Goal: Task Accomplishment & Management: Contribute content

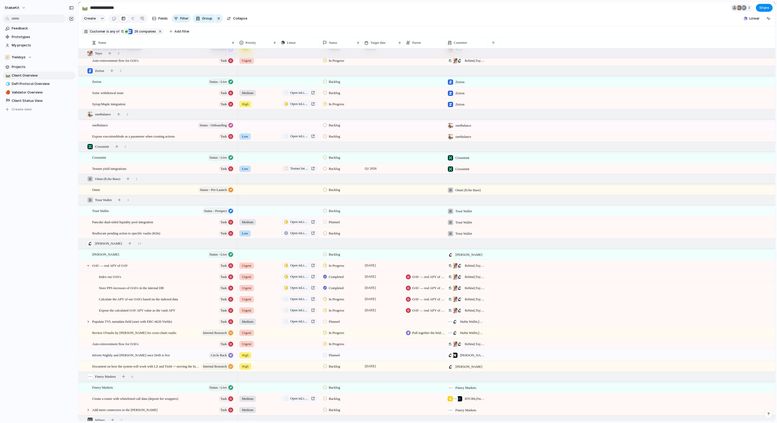
click at [470, 368] on span "[PERSON_NAME]" at bounding box center [468, 366] width 27 height 5
type input "******"
click at [463, 390] on div "Argent" at bounding box center [465, 389] width 20 height 6
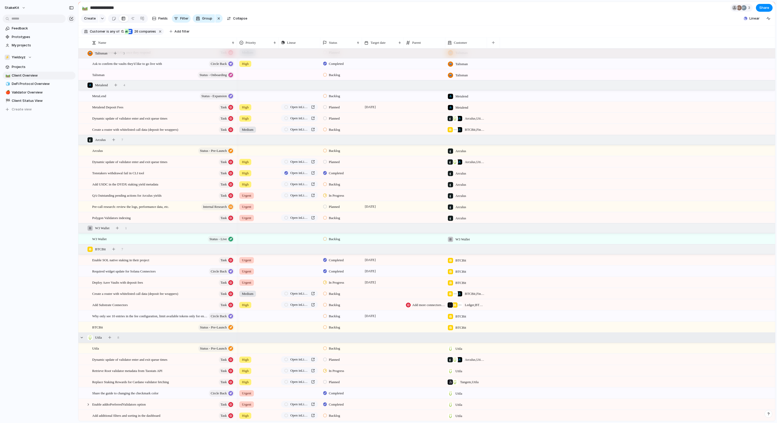
scroll to position [1120, 0]
click at [111, 337] on div "button" at bounding box center [109, 337] width 3 height 3
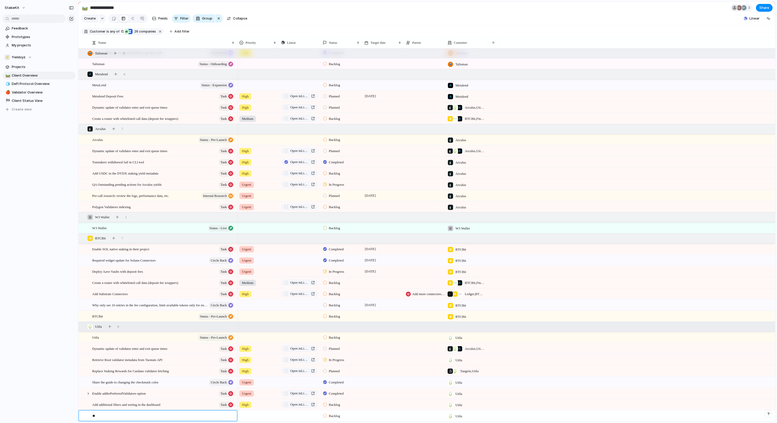
type textarea "*"
paste textarea "**********"
drag, startPoint x: 150, startPoint y: 415, endPoint x: 91, endPoint y: 415, distance: 58.8
click at [91, 415] on div "**********" at bounding box center [161, 417] width 150 height 15
type textarea "**********"
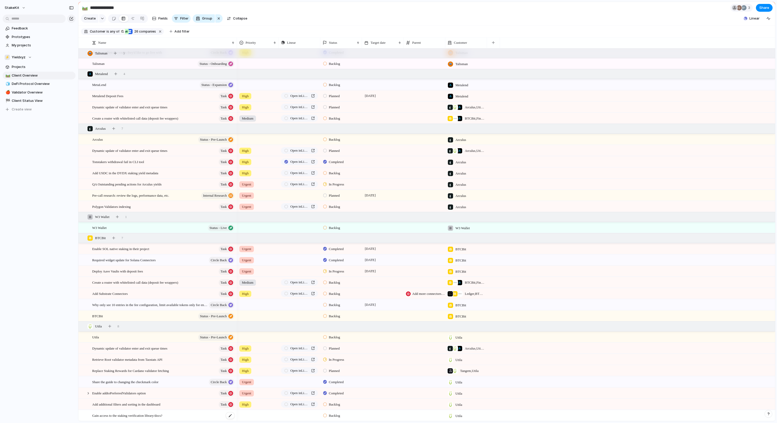
click at [162, 413] on span "Gain access to the staking verification library/docs?" at bounding box center [127, 415] width 70 height 6
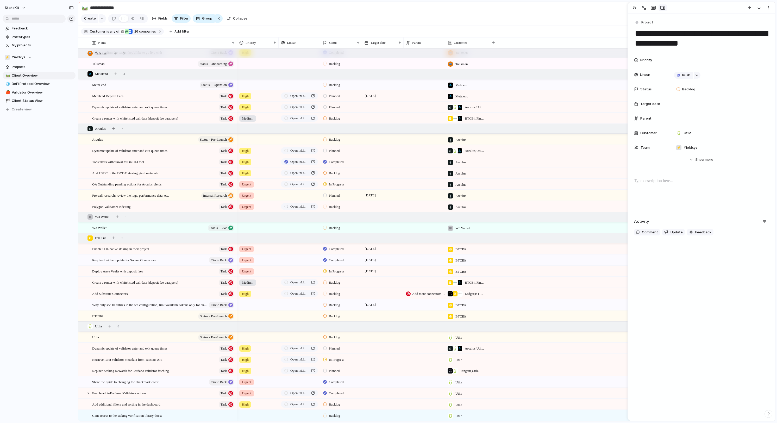
click at [690, 184] on p at bounding box center [701, 181] width 135 height 6
click at [649, 23] on span "Project" at bounding box center [647, 22] width 12 height 5
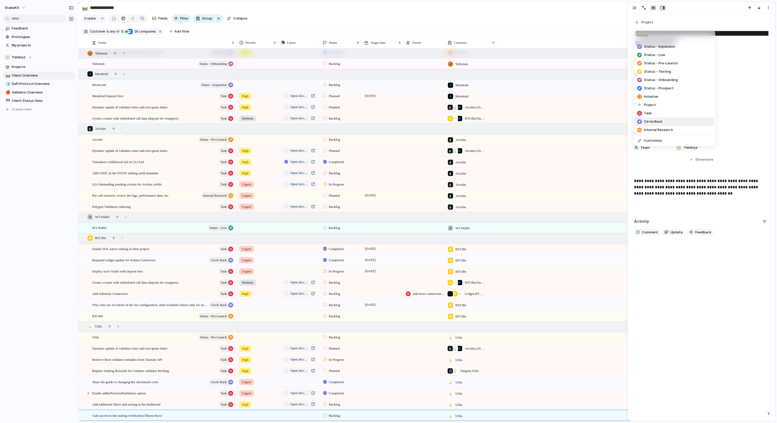
click at [662, 124] on span "Circle Back" at bounding box center [653, 121] width 18 height 5
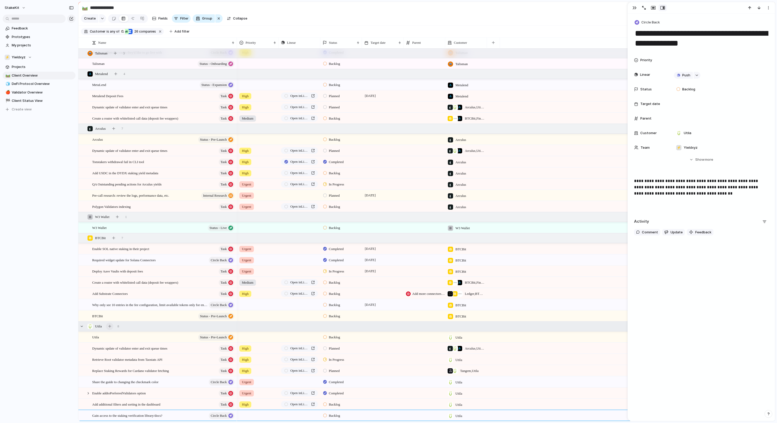
click at [113, 326] on button "button" at bounding box center [109, 325] width 7 height 7
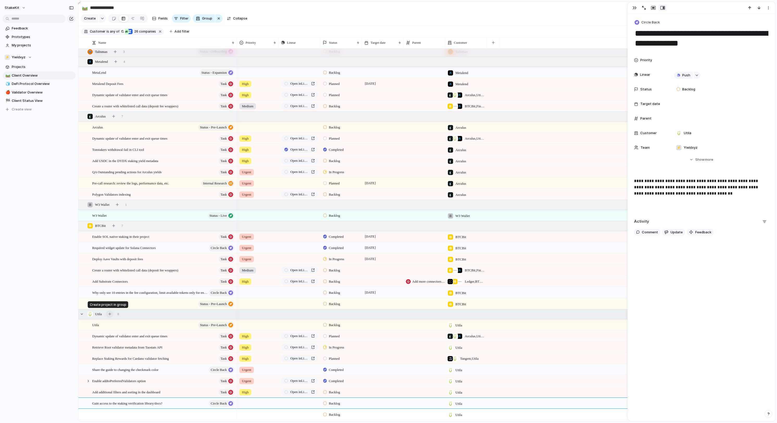
scroll to position [1142, 0]
type textarea "*"
type textarea "**********"
click at [229, 412] on div at bounding box center [230, 415] width 9 height 7
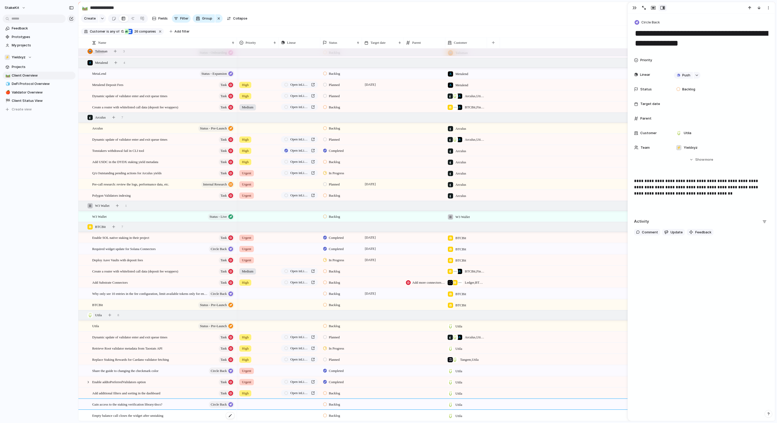
click at [163, 413] on span "Empty balance call closes the widget after unstaking" at bounding box center [127, 415] width 71 height 6
type textarea "**********"
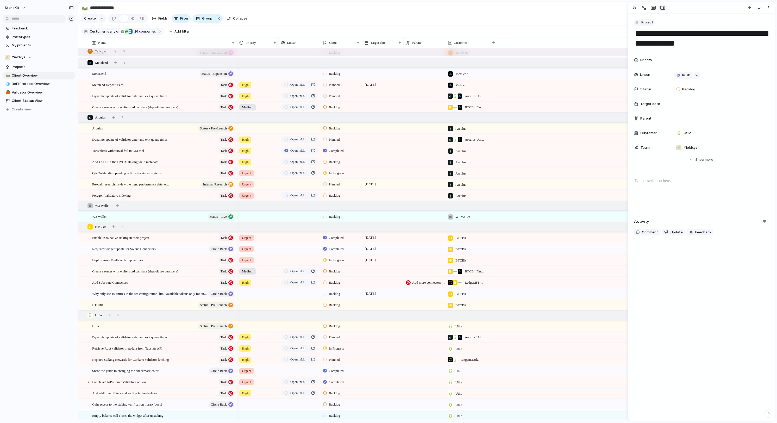
click at [649, 21] on span "Project" at bounding box center [647, 22] width 12 height 5
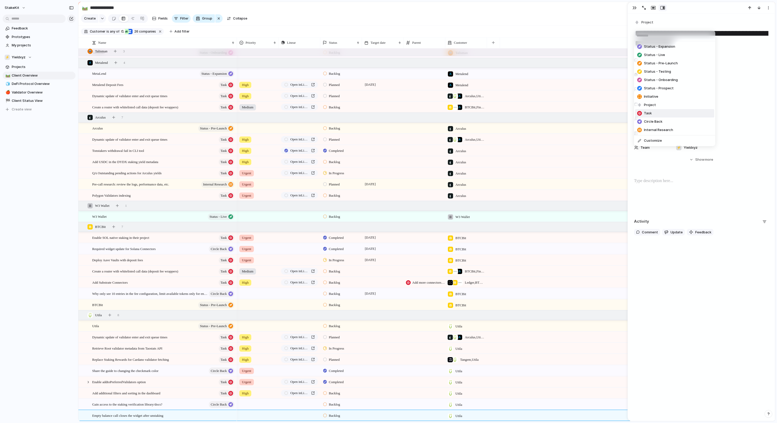
click at [661, 117] on li "Task" at bounding box center [674, 113] width 79 height 8
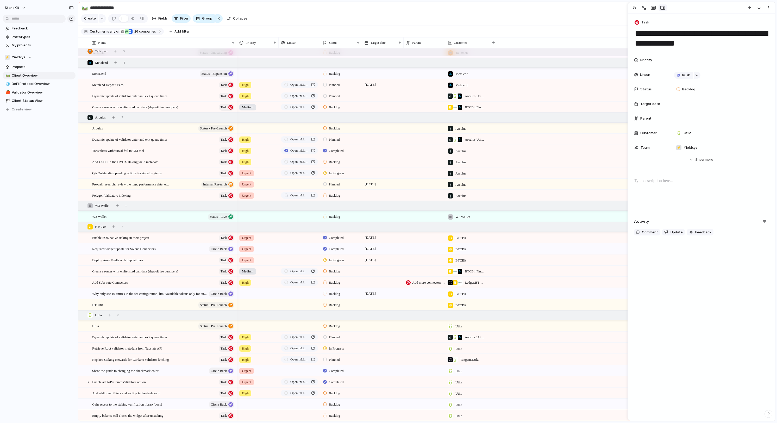
click at [688, 100] on div "Priority Linear Push Status Backlog Target date Parent Customer Utila Team ⚡ Yi…" at bounding box center [701, 104] width 135 height 98
click at [163, 412] on span "Empty balance call closes the widget after unstaking" at bounding box center [127, 415] width 71 height 6
click at [113, 316] on button "button" at bounding box center [109, 314] width 7 height 7
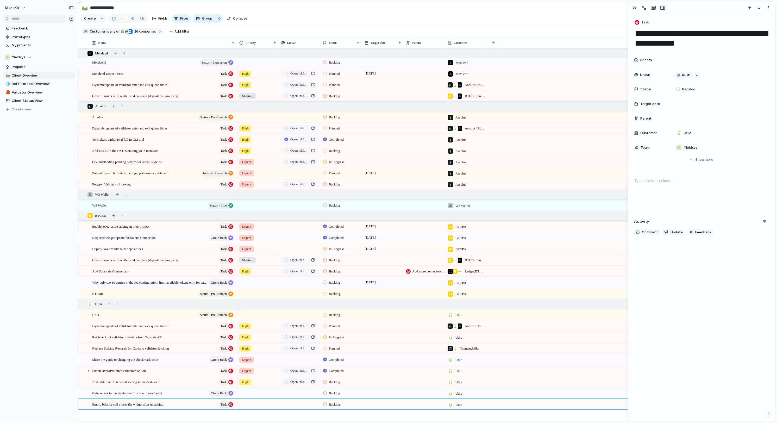
scroll to position [1142, 0]
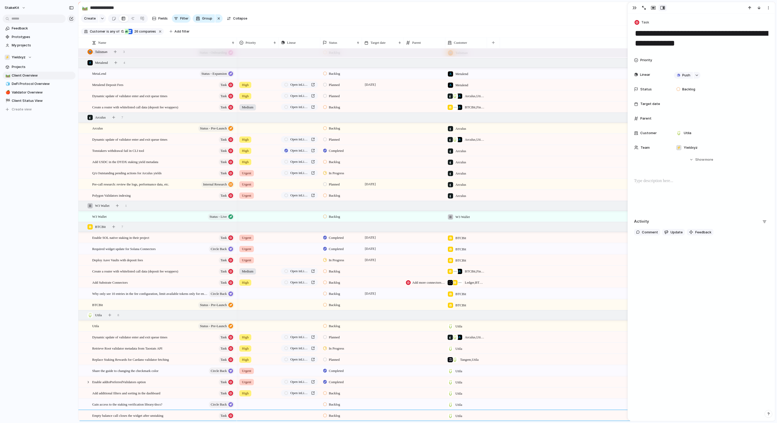
click at [246, 415] on div at bounding box center [257, 414] width 41 height 9
click at [260, 395] on li "High" at bounding box center [277, 397] width 79 height 9
click at [332, 347] on span "In Progress" at bounding box center [336, 348] width 15 height 5
click at [336, 403] on span "Completed" at bounding box center [338, 403] width 18 height 5
click at [303, 337] on span "Open in Linear" at bounding box center [299, 336] width 19 height 5
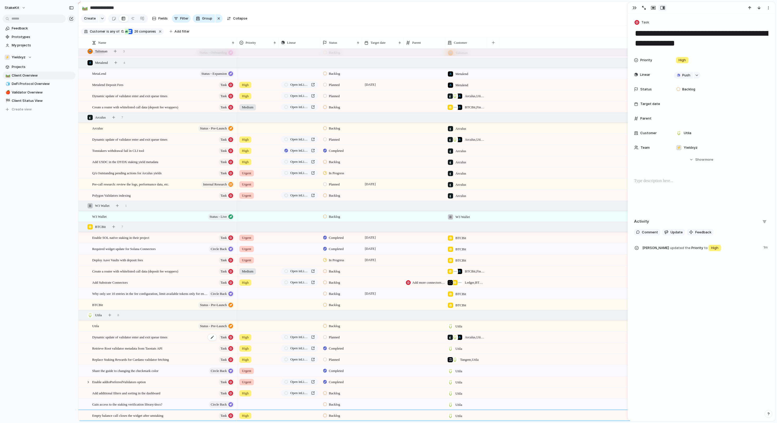
scroll to position [1143, 0]
click at [247, 415] on span "High" at bounding box center [245, 415] width 7 height 5
click at [263, 381] on li "Urgent" at bounding box center [277, 379] width 79 height 9
click at [111, 315] on div "button" at bounding box center [109, 314] width 3 height 3
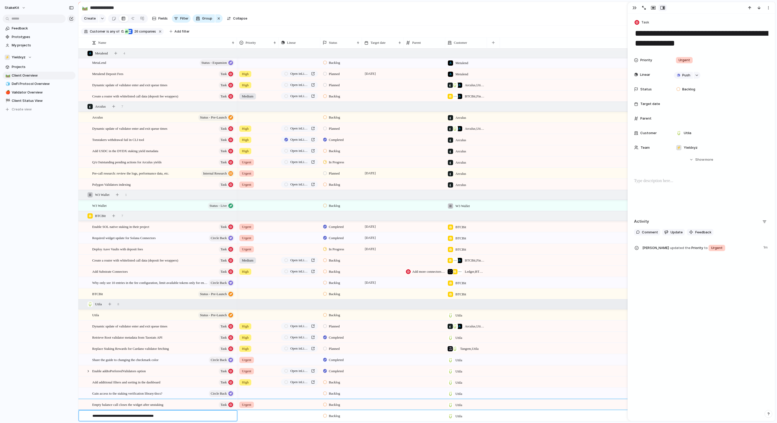
type textarea "**********"
click at [220, 416] on div "[PERSON_NAME] not returning signed txs to the API" at bounding box center [163, 415] width 143 height 11
type textarea "**********"
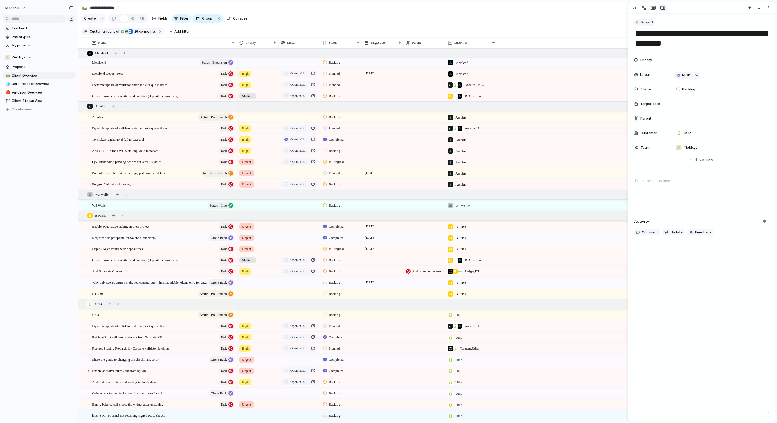
click at [651, 25] on span "Project" at bounding box center [647, 22] width 12 height 5
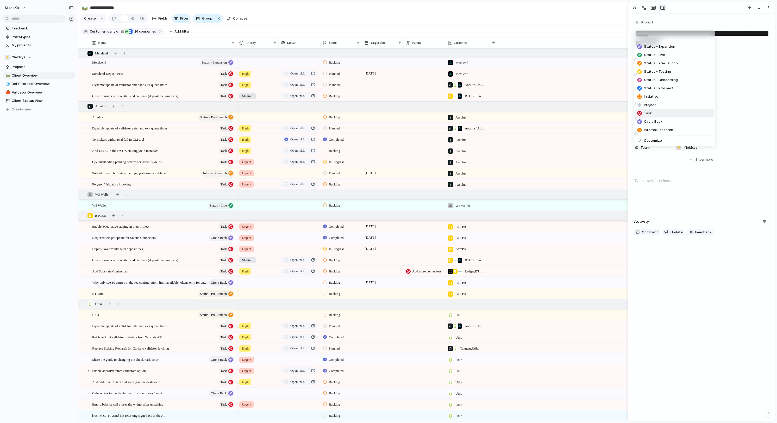
click at [659, 117] on li "Task" at bounding box center [674, 113] width 79 height 8
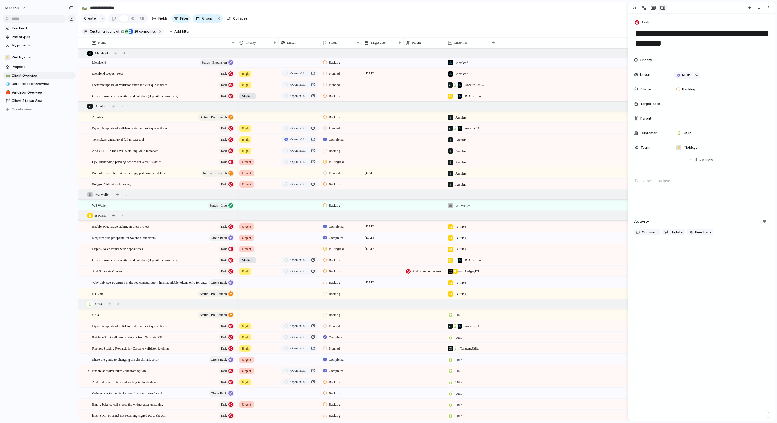
click at [256, 416] on div at bounding box center [257, 414] width 41 height 9
click at [263, 389] on li "Urgent" at bounding box center [277, 388] width 79 height 9
click at [111, 303] on div "button" at bounding box center [109, 303] width 3 height 3
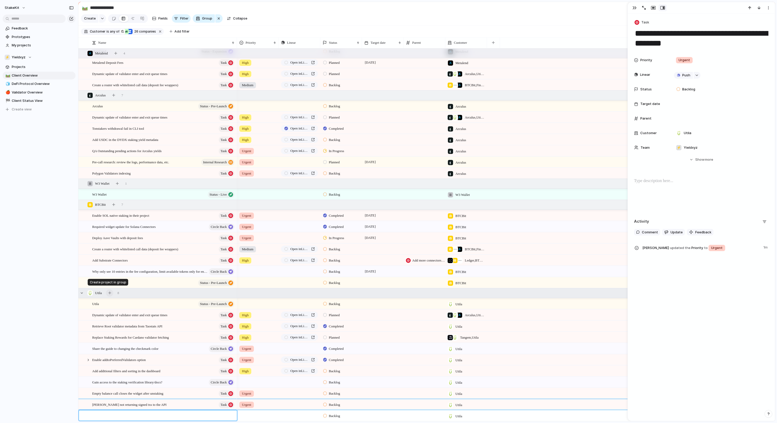
scroll to position [1165, 0]
type textarea "**********"
click at [217, 417] on div "Replace Total Rewards with Average APY" at bounding box center [163, 415] width 143 height 11
type textarea "**********"
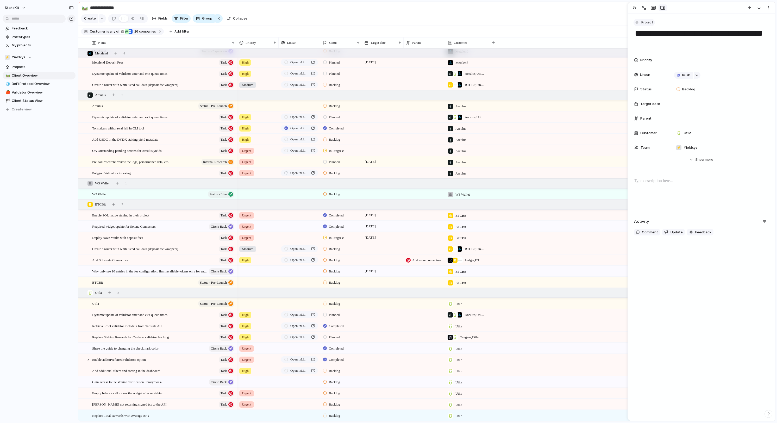
click at [656, 19] on div "Project" at bounding box center [701, 23] width 135 height 8
click at [653, 22] on span "Project" at bounding box center [647, 22] width 12 height 5
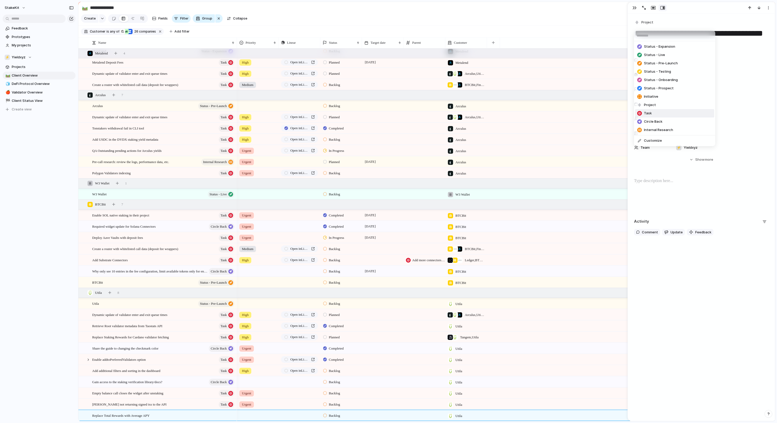
click at [657, 117] on li "Task" at bounding box center [674, 113] width 79 height 8
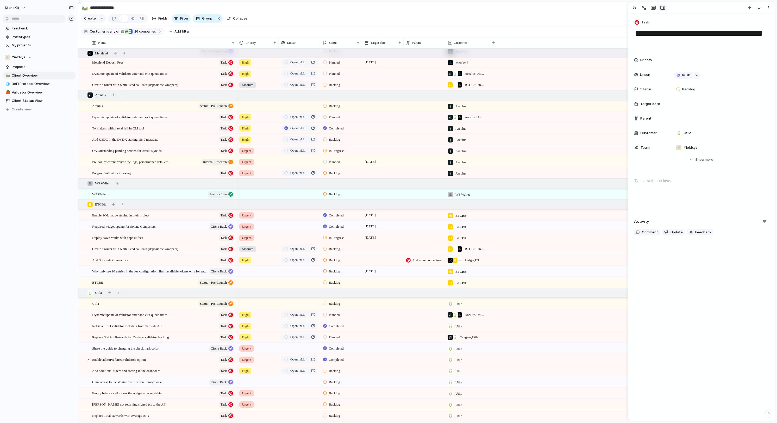
click at [247, 413] on div at bounding box center [257, 414] width 41 height 9
click at [255, 390] on span "Urgent" at bounding box center [248, 388] width 11 height 5
click at [113, 292] on button "button" at bounding box center [109, 292] width 7 height 7
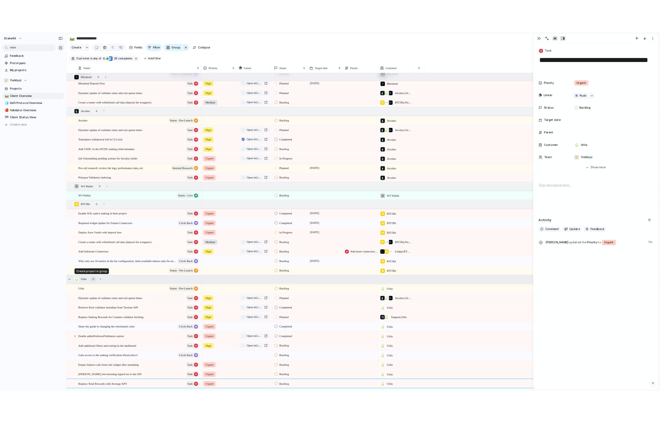
scroll to position [1175, 0]
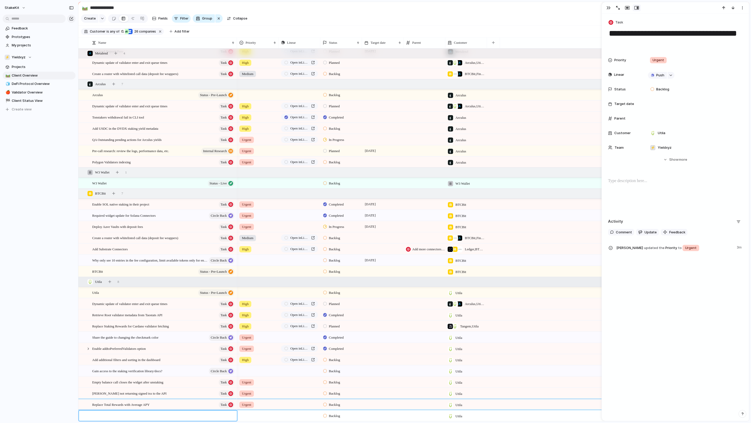
click at [132, 411] on div at bounding box center [161, 415] width 150 height 10
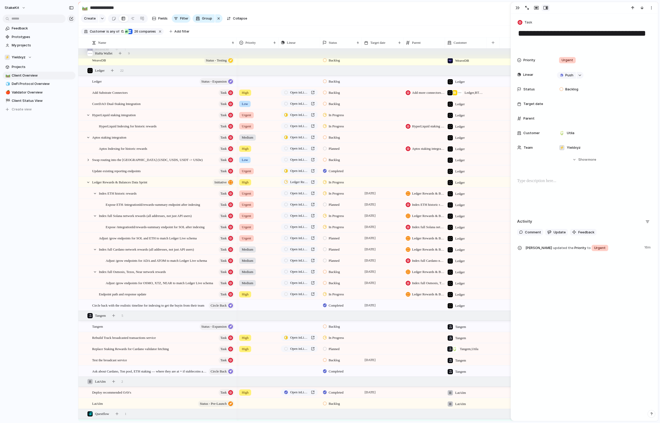
scroll to position [685, 0]
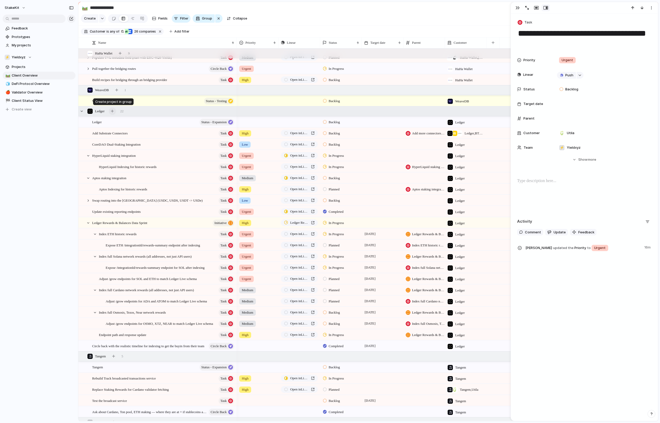
click at [114, 112] on div "button" at bounding box center [112, 111] width 3 height 3
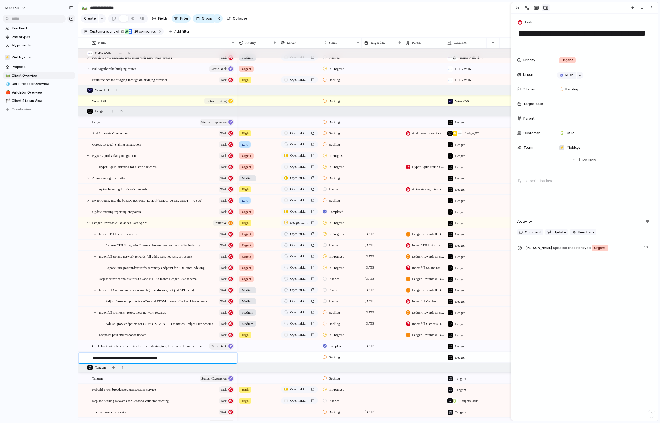
type textarea "**********"
click at [221, 360] on div "Berachain BGT staking and Reward Vaults Integration" at bounding box center [163, 357] width 143 height 11
type textarea "**********"
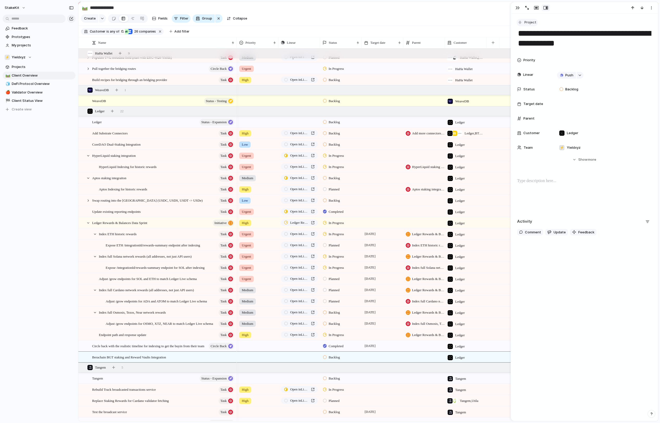
click at [534, 24] on span "Project" at bounding box center [530, 22] width 12 height 5
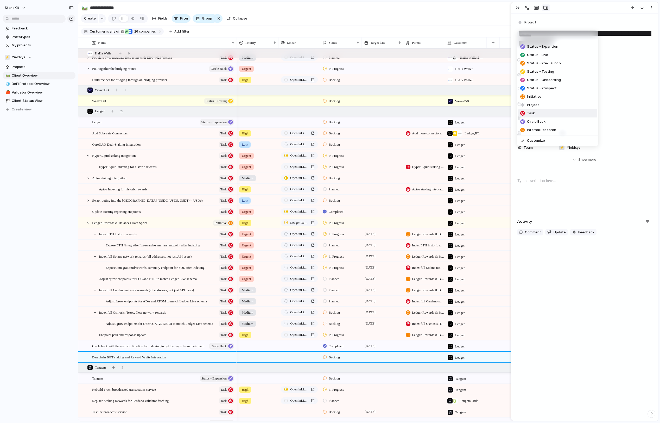
click at [551, 117] on li "Task" at bounding box center [557, 113] width 79 height 8
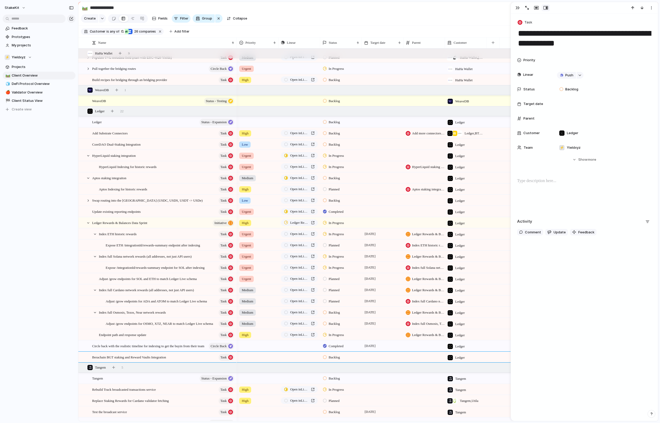
click at [390, 357] on div at bounding box center [383, 356] width 42 height 11
click at [384, 362] on div at bounding box center [383, 356] width 42 height 11
click at [383, 362] on div at bounding box center [383, 356] width 42 height 11
click at [409, 411] on button "8" at bounding box center [404, 410] width 9 height 9
click at [377, 360] on span "[DATE]" at bounding box center [370, 357] width 14 height 6
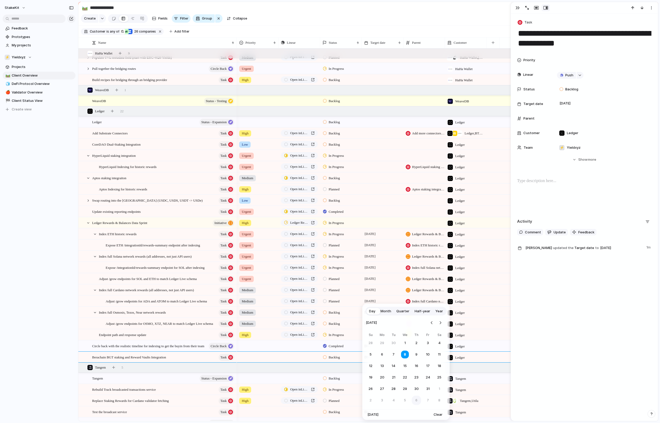
click at [415, 398] on button "6" at bounding box center [416, 399] width 9 height 9
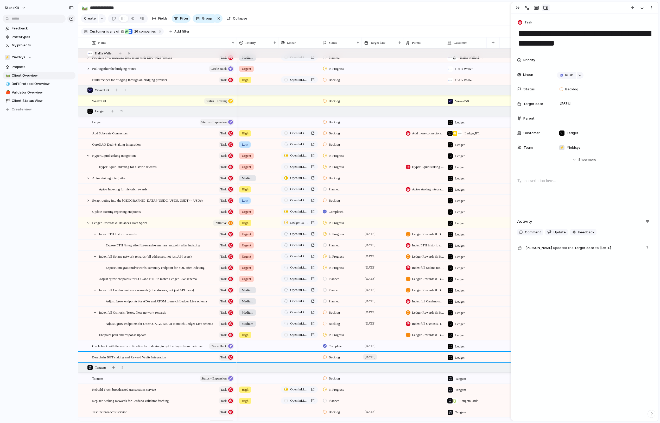
click at [377, 357] on span "[DATE]" at bounding box center [370, 357] width 14 height 6
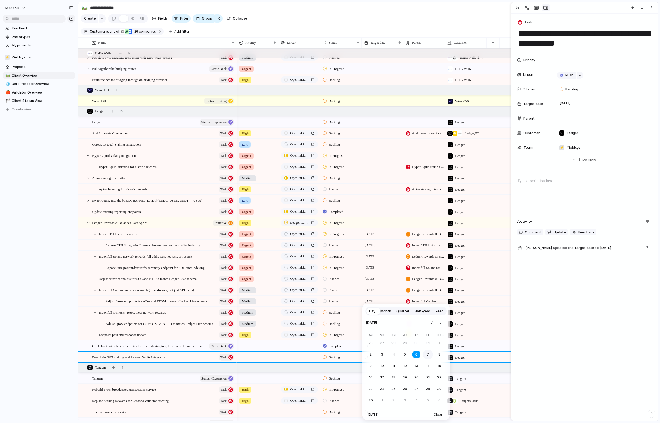
click at [424, 358] on button "7" at bounding box center [427, 354] width 9 height 9
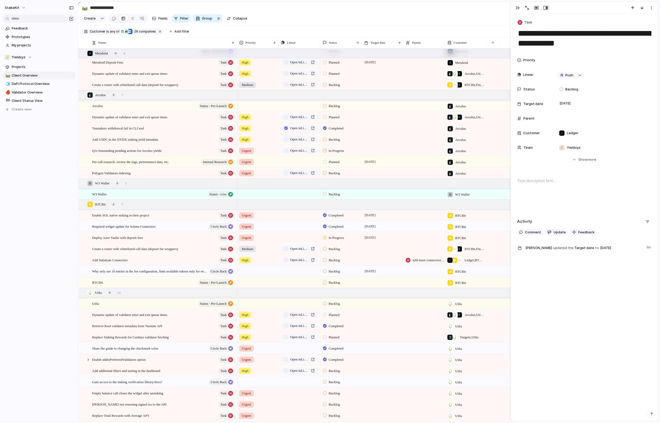
scroll to position [1176, 0]
drag, startPoint x: 234, startPoint y: 267, endPoint x: 116, endPoint y: 292, distance: 120.7
click at [111, 292] on div "button" at bounding box center [109, 292] width 3 height 3
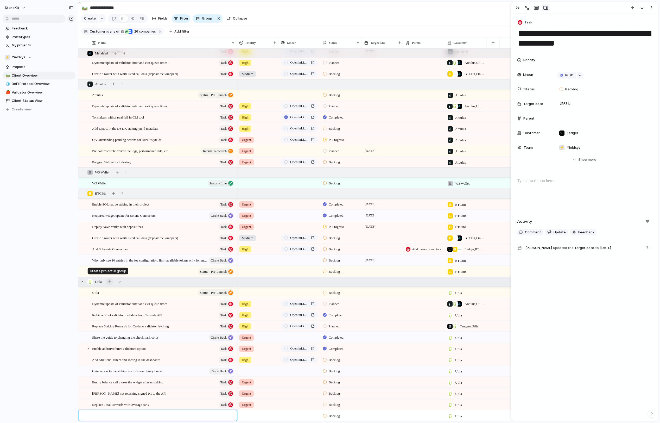
scroll to position [1187, 0]
click at [93, 413] on textarea "**********" at bounding box center [162, 416] width 141 height 6
type textarea "**********"
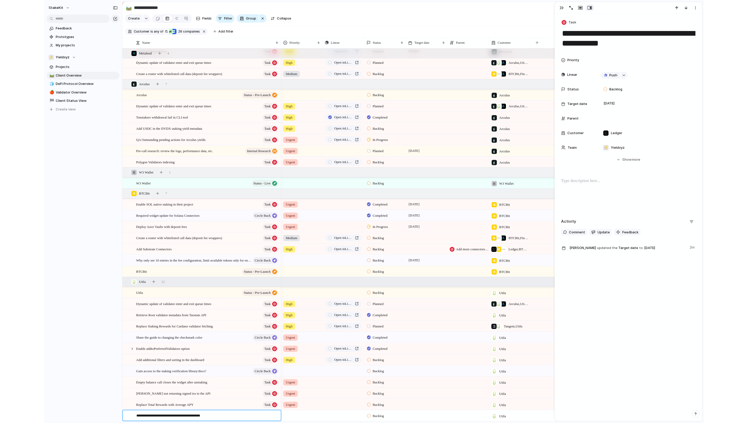
scroll to position [1187, 0]
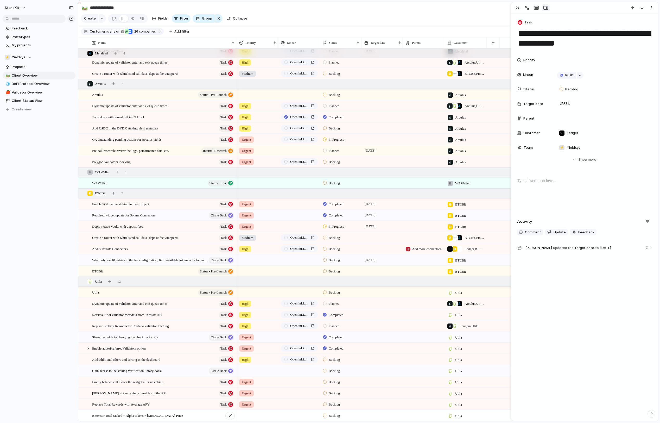
click at [224, 416] on div "Bittensor Total Staked = Alpha tokens * [MEDICAL_DATA] Price" at bounding box center [163, 415] width 143 height 11
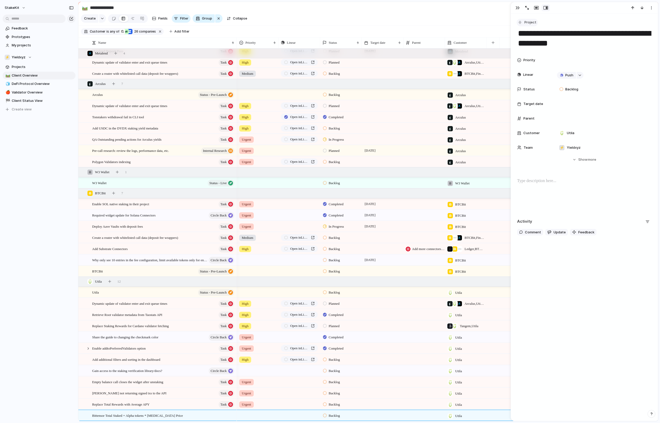
click at [537, 26] on button "Project" at bounding box center [527, 23] width 21 height 8
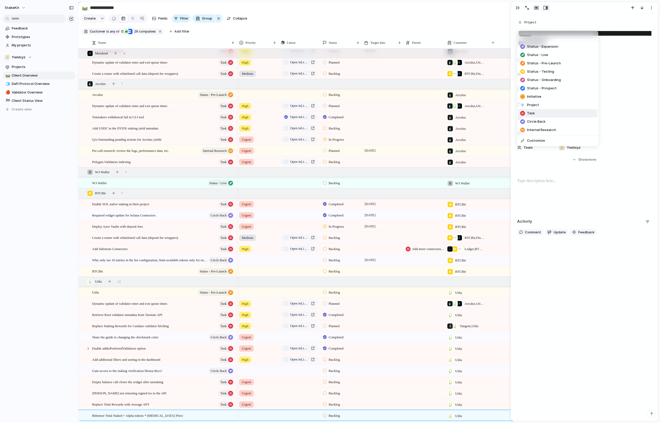
click at [540, 117] on li "Task" at bounding box center [557, 113] width 79 height 8
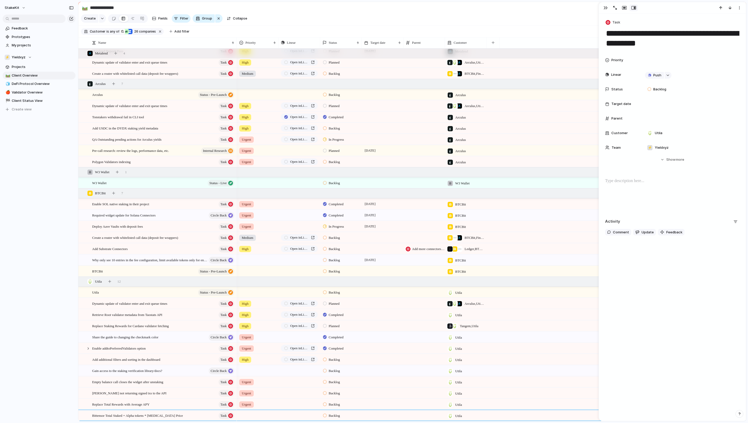
click at [248, 416] on div at bounding box center [257, 414] width 41 height 9
click at [262, 386] on li "Urgent" at bounding box center [277, 388] width 79 height 9
click at [303, 383] on span "Push" at bounding box center [305, 381] width 7 height 5
click at [284, 383] on div "Project Issue" at bounding box center [374, 211] width 748 height 423
click at [304, 382] on span "Push" at bounding box center [305, 381] width 7 height 5
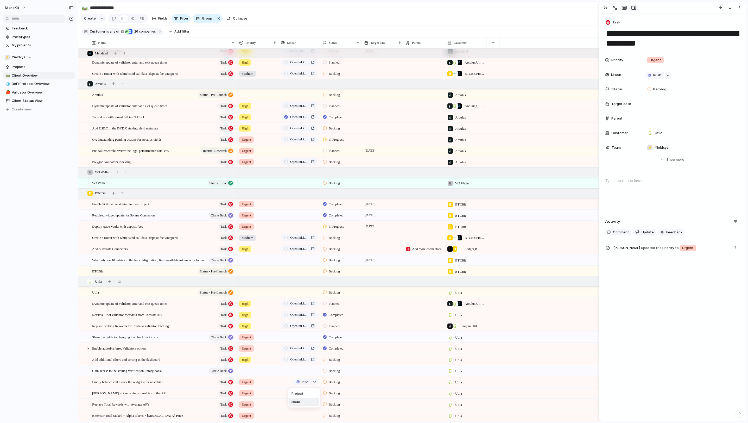
click at [300, 402] on span "Issue" at bounding box center [296, 401] width 9 height 5
click at [302, 391] on span "Push" at bounding box center [305, 392] width 7 height 5
click at [303, 414] on li "Issue" at bounding box center [304, 413] width 30 height 8
click at [298, 401] on button "Push" at bounding box center [301, 404] width 17 height 7
click at [299, 414] on span "Issue" at bounding box center [296, 413] width 9 height 5
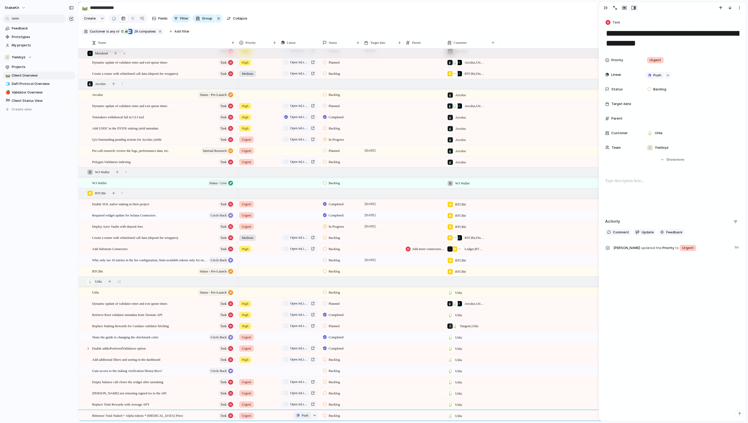
click at [297, 414] on button "Push" at bounding box center [301, 415] width 17 height 7
click at [298, 416] on span "Issue" at bounding box center [296, 413] width 9 height 5
click at [163, 383] on span "Empty balance call closes the widget after unstaking" at bounding box center [127, 381] width 71 height 6
type textarea "**********"
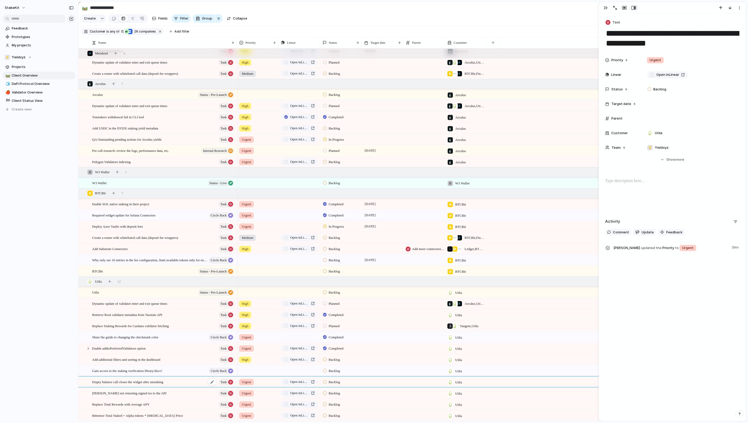
click at [163, 382] on span "Empty balance call closes the widget after unstaking" at bounding box center [127, 381] width 71 height 6
click at [296, 379] on span "Open in Linear" at bounding box center [299, 381] width 19 height 5
click at [307, 390] on span "Open in Linear" at bounding box center [299, 392] width 19 height 5
click at [290, 403] on link "Open in Linear" at bounding box center [299, 404] width 37 height 7
click at [294, 414] on span "Open in Linear" at bounding box center [299, 415] width 19 height 5
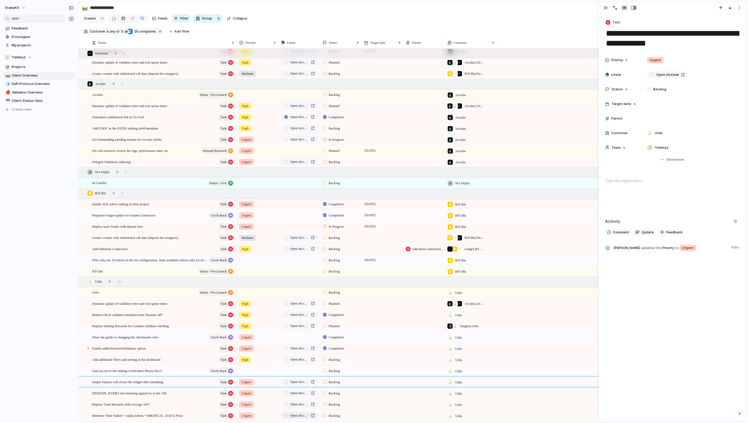
click at [299, 413] on span "Open in Linear" at bounding box center [299, 415] width 19 height 5
